Goal: Information Seeking & Learning: Learn about a topic

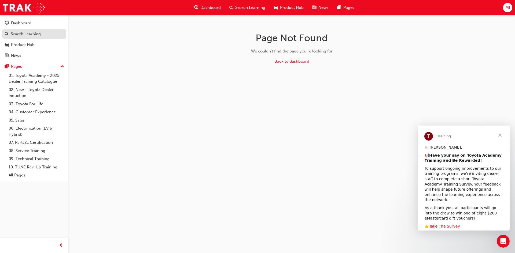
click at [22, 33] on div "Search Learning" at bounding box center [26, 34] width 30 height 6
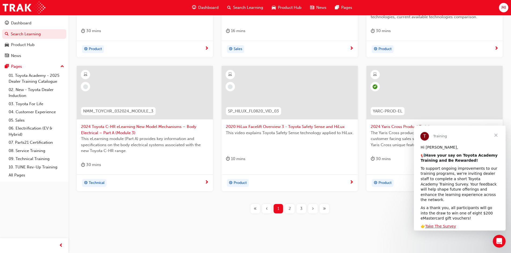
scroll to position [190, 0]
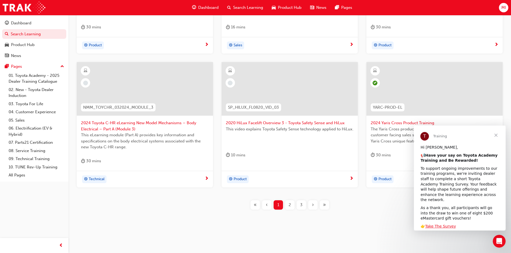
click at [497, 137] on span "Close" at bounding box center [495, 135] width 19 height 19
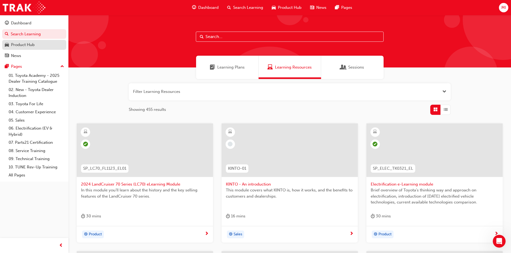
scroll to position [0, 0]
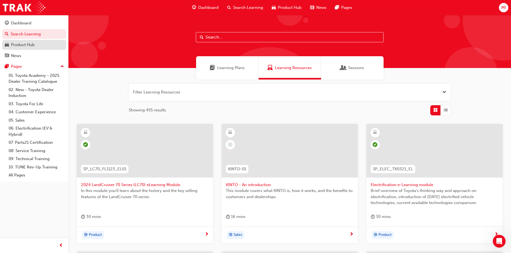
click at [16, 46] on div "Product Hub" at bounding box center [23, 45] width 24 height 6
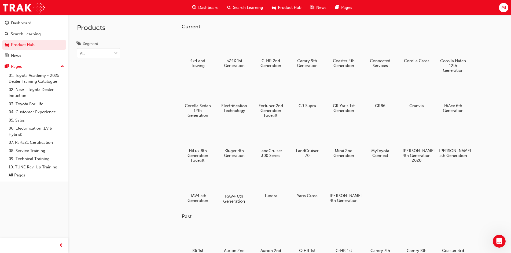
click at [241, 188] on div at bounding box center [234, 180] width 30 height 21
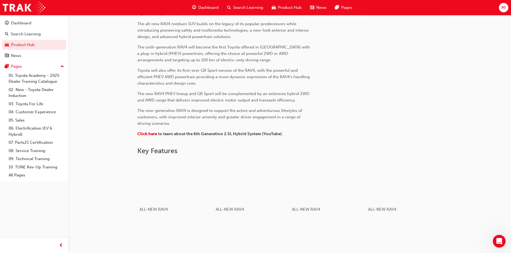
scroll to position [107, 0]
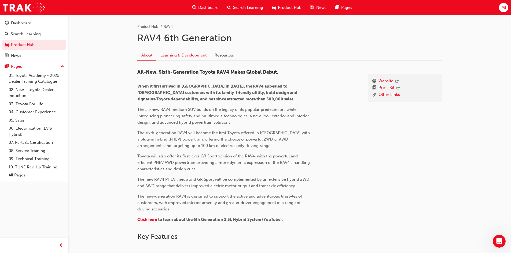
click at [192, 56] on link "Learning & Development" at bounding box center [183, 55] width 54 height 10
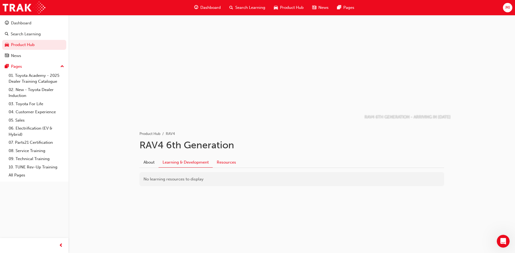
click at [225, 159] on link "Resources" at bounding box center [226, 162] width 27 height 10
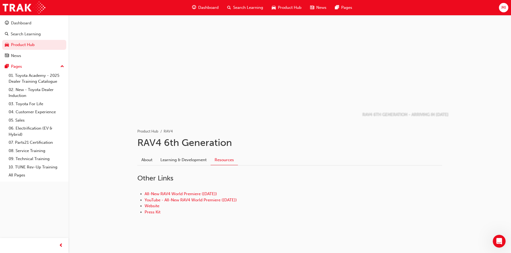
scroll to position [3, 0]
click at [187, 160] on link "Learning & Development" at bounding box center [183, 159] width 54 height 10
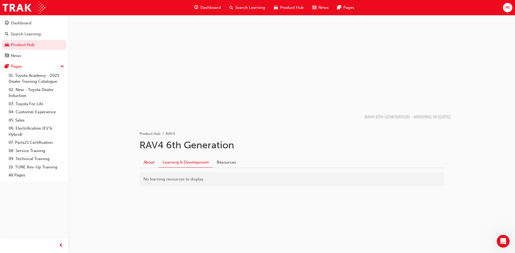
click at [145, 164] on link "About" at bounding box center [148, 162] width 19 height 10
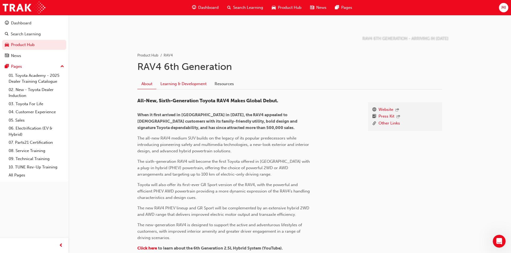
scroll to position [80, 0]
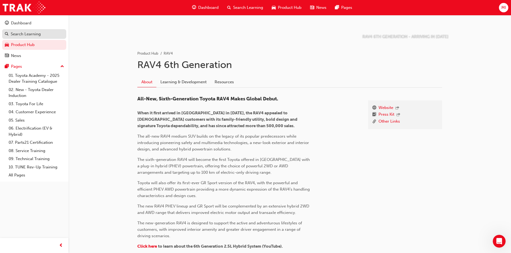
click at [20, 35] on div "Search Learning" at bounding box center [26, 34] width 30 height 6
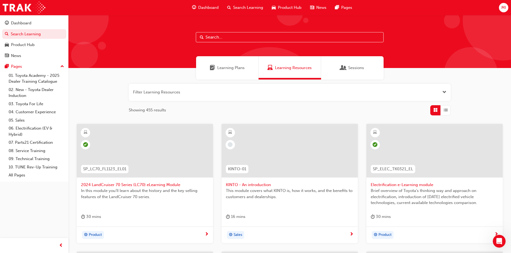
click at [227, 35] on input "text" at bounding box center [290, 37] width 188 height 10
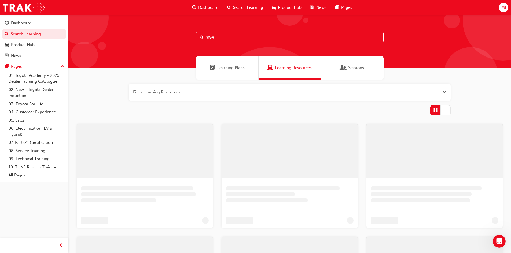
type input "rav4"
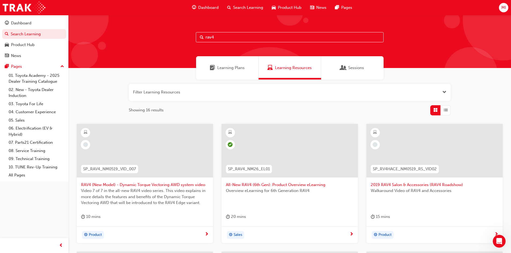
click at [284, 184] on span "All-New RAV4 (6th Gen): Product Overview eLearning" at bounding box center [290, 185] width 128 height 6
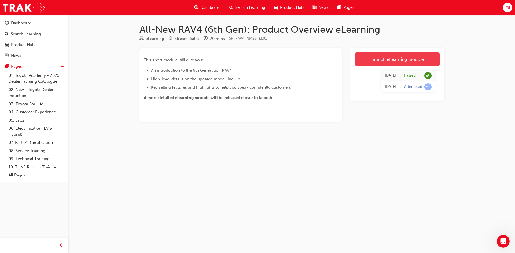
click at [395, 63] on link "Launch eLearning module" at bounding box center [397, 59] width 85 height 13
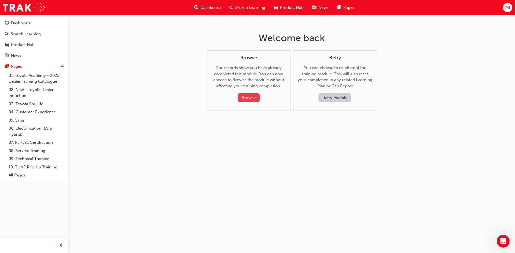
click at [253, 97] on button "Browse" at bounding box center [249, 97] width 22 height 9
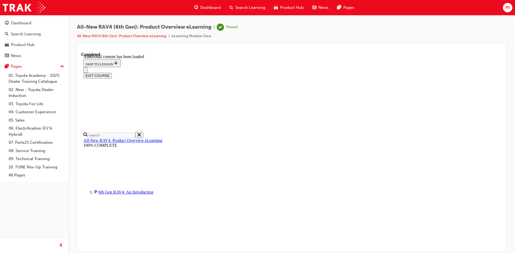
scroll to position [743, 0]
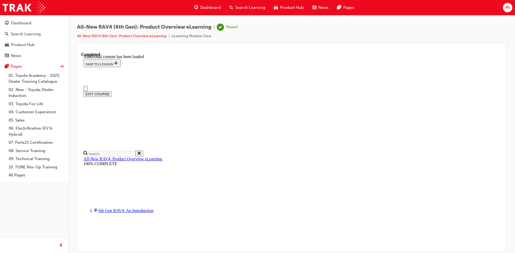
scroll to position [0, 0]
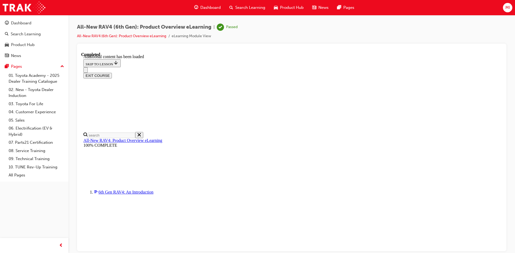
scroll to position [770, 0]
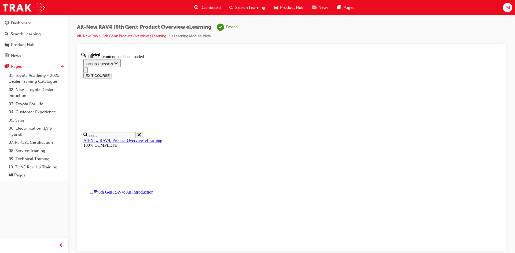
drag, startPoint x: 255, startPoint y: 145, endPoint x: 291, endPoint y: 146, distance: 35.7
drag, startPoint x: 277, startPoint y: 156, endPoint x: 242, endPoint y: 155, distance: 35.1
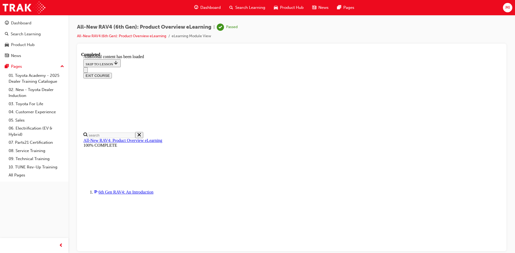
drag, startPoint x: 330, startPoint y: 188, endPoint x: 240, endPoint y: 192, distance: 90.2
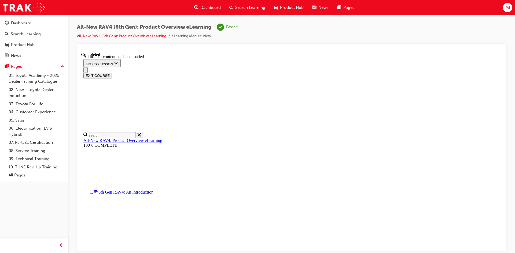
drag, startPoint x: 296, startPoint y: 145, endPoint x: 241, endPoint y: 143, distance: 55.3
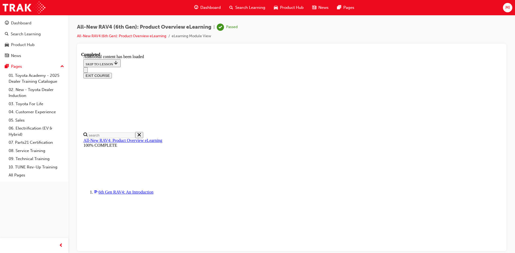
drag, startPoint x: 258, startPoint y: 156, endPoint x: 306, endPoint y: 163, distance: 49.1
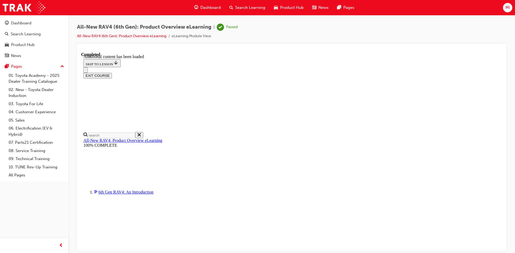
drag, startPoint x: 302, startPoint y: 157, endPoint x: 233, endPoint y: 154, distance: 69.6
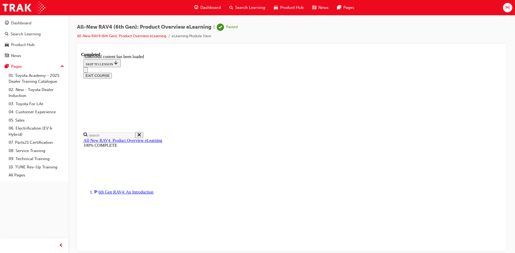
drag, startPoint x: 243, startPoint y: 153, endPoint x: 364, endPoint y: 188, distance: 126.3
